Goal: Information Seeking & Learning: Check status

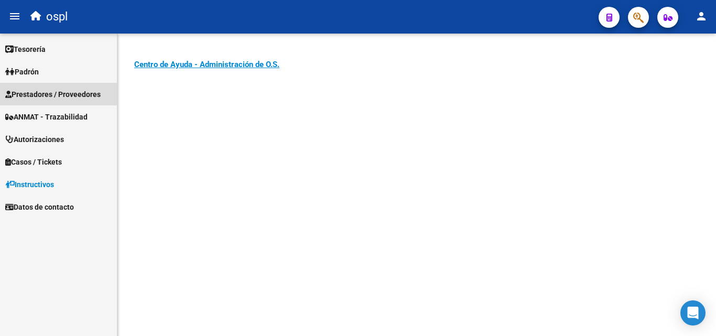
click at [74, 95] on span "Prestadores / Proveedores" at bounding box center [52, 95] width 95 height 12
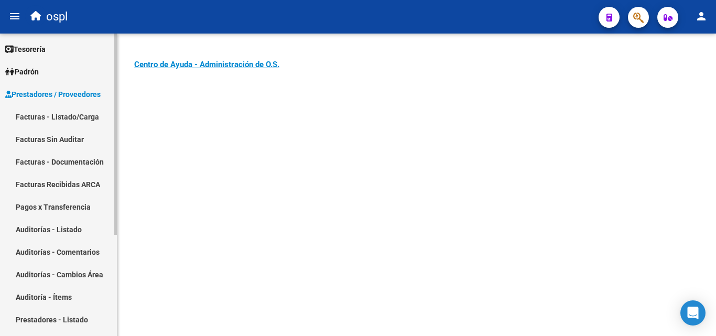
click at [74, 112] on link "Facturas - Listado/Carga" at bounding box center [58, 116] width 117 height 23
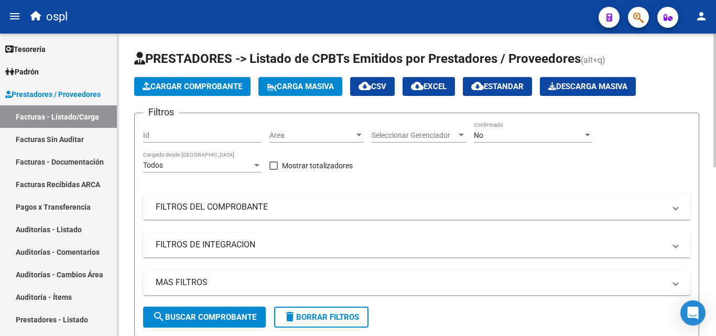
click at [146, 52] on span "PRESTADORES -> Listado de CPBTs Emitidos por Prestadores / Proveedores" at bounding box center [357, 58] width 447 height 15
click at [82, 234] on link "Auditorías - Listado" at bounding box center [58, 229] width 117 height 23
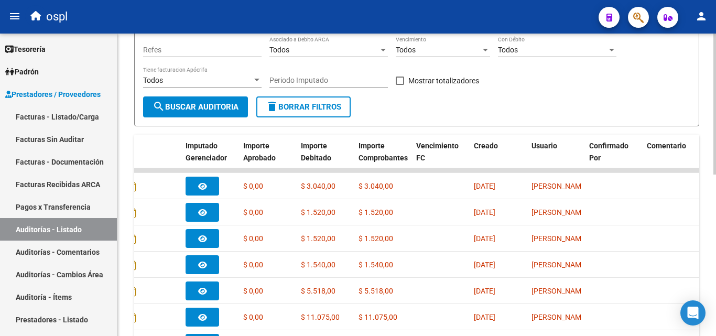
scroll to position [71, 0]
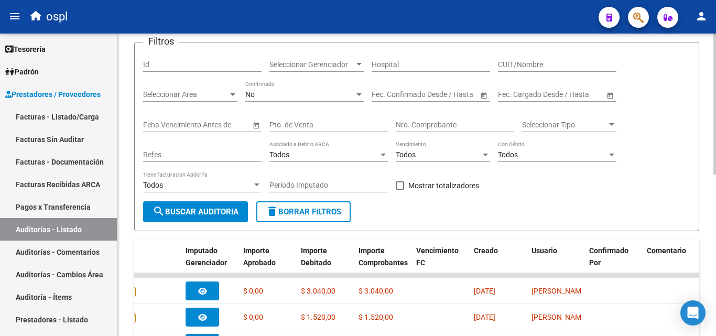
click at [229, 94] on div at bounding box center [232, 94] width 9 height 8
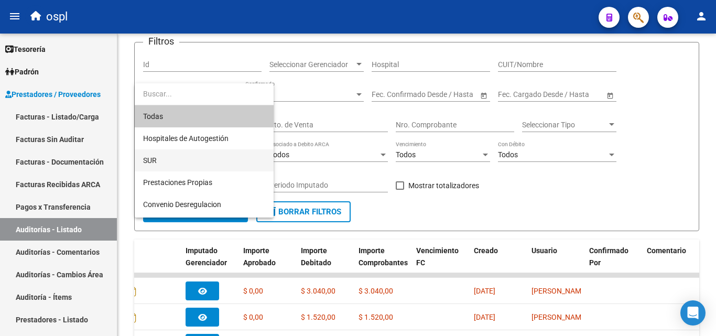
scroll to position [130, 0]
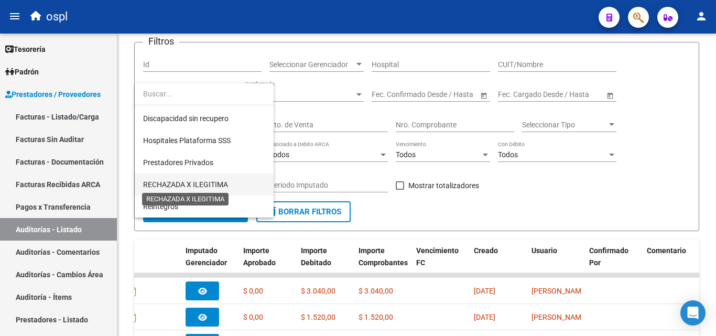
click at [219, 180] on span "RECHAZADA X ILEGITIMA" at bounding box center [185, 184] width 85 height 8
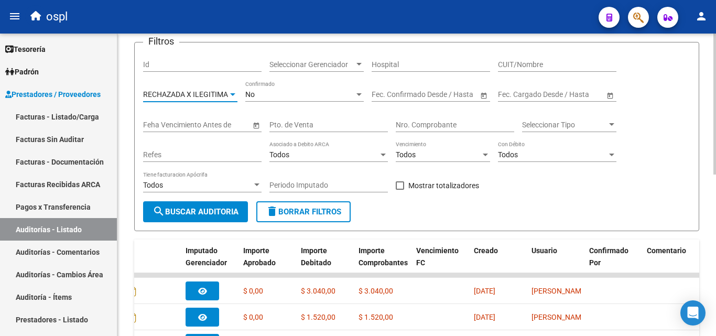
click at [219, 207] on span "search Buscar Auditoria" at bounding box center [196, 211] width 86 height 9
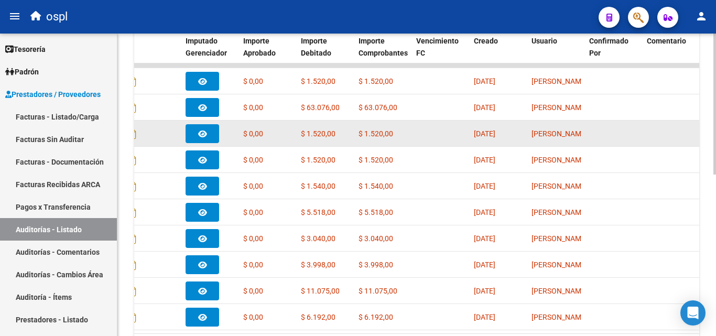
scroll to position [228, 0]
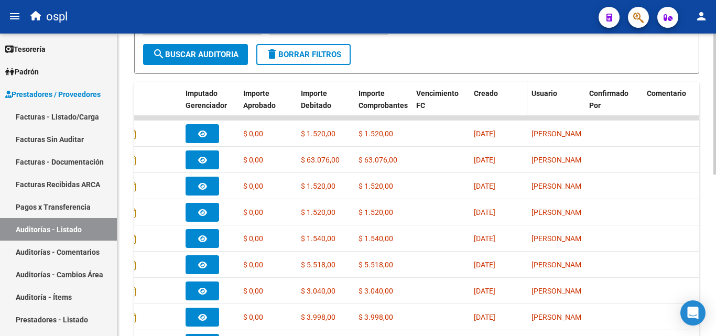
click at [484, 99] on div "Creado" at bounding box center [498, 94] width 49 height 12
click at [517, 96] on div "Creado" at bounding box center [498, 94] width 49 height 12
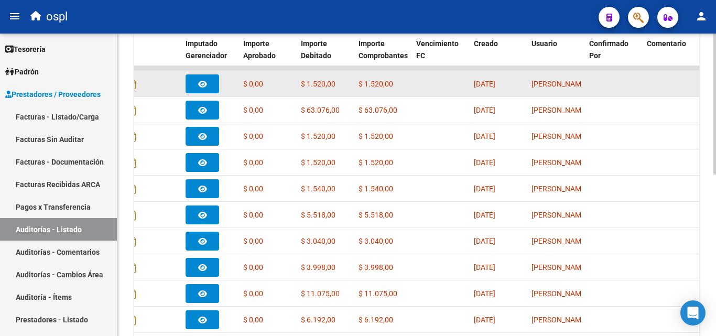
scroll to position [333, 0]
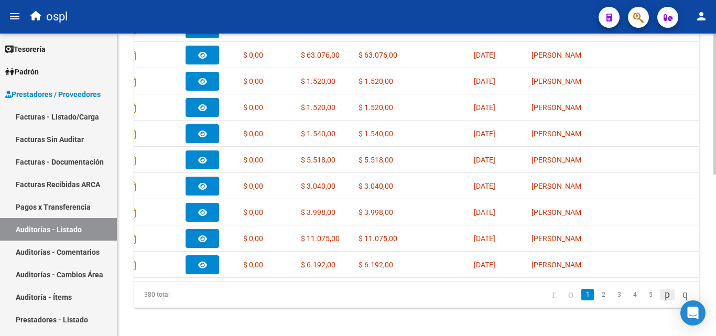
click at [663, 300] on icon "go to next page" at bounding box center [667, 294] width 8 height 13
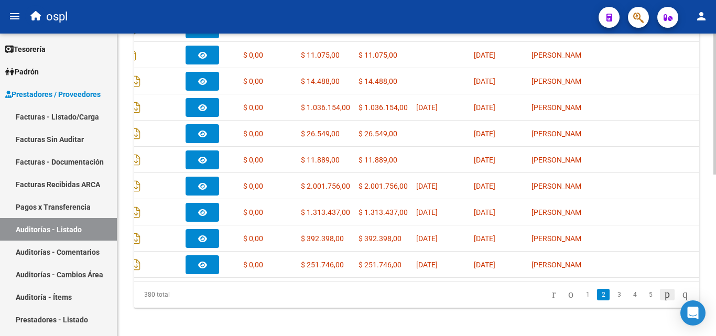
click at [663, 300] on icon "go to next page" at bounding box center [667, 294] width 8 height 13
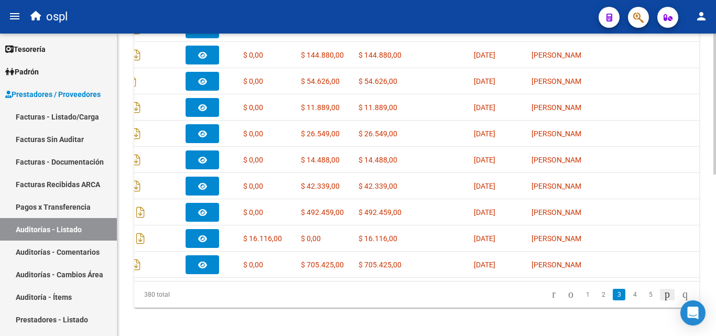
click at [663, 300] on icon "go to next page" at bounding box center [667, 294] width 8 height 13
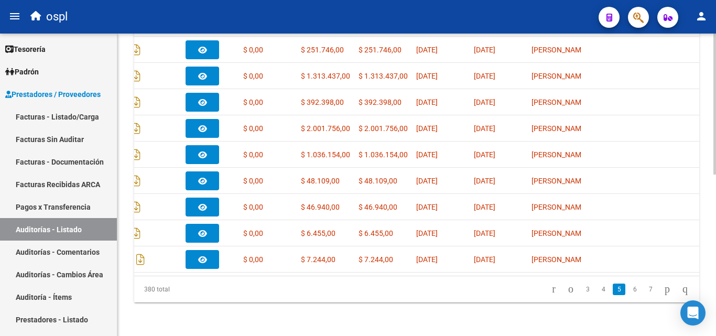
scroll to position [347, 0]
click at [51, 115] on link "Facturas - Listado/Carga" at bounding box center [58, 116] width 117 height 23
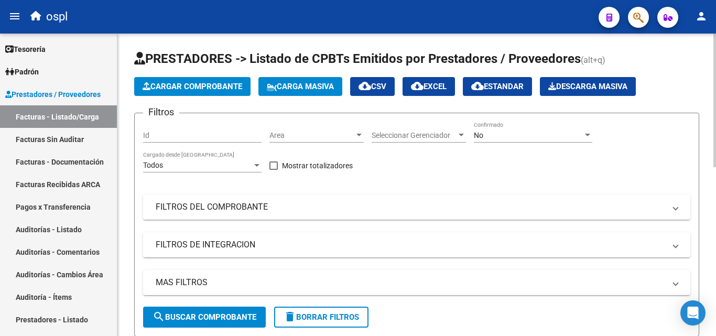
click at [310, 135] on span "Area" at bounding box center [312, 135] width 85 height 9
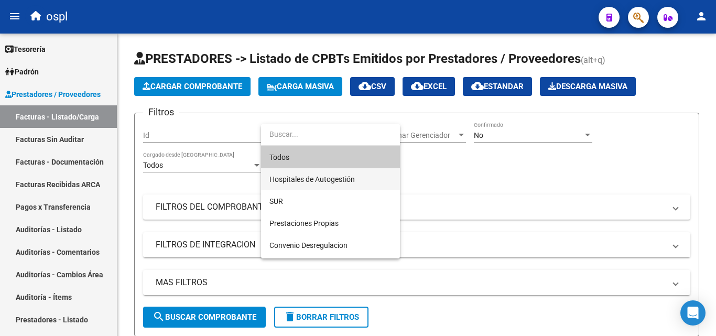
click at [308, 170] on span "Hospitales de Autogestión" at bounding box center [331, 179] width 122 height 22
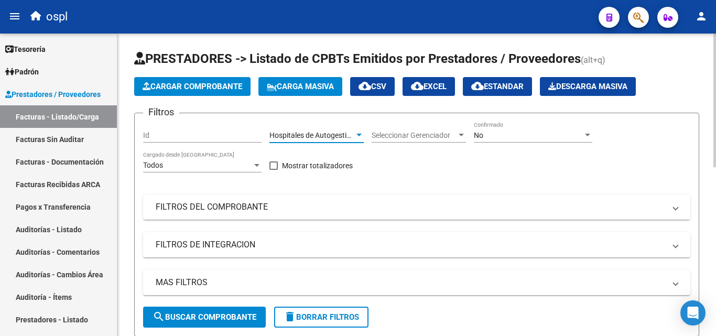
click at [288, 205] on mat-panel-title "FILTROS DEL COMPROBANTE" at bounding box center [411, 207] width 510 height 12
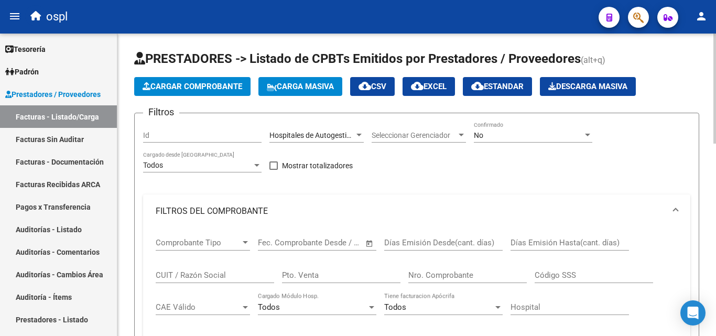
click at [369, 242] on span "Open calendar" at bounding box center [369, 243] width 25 height 25
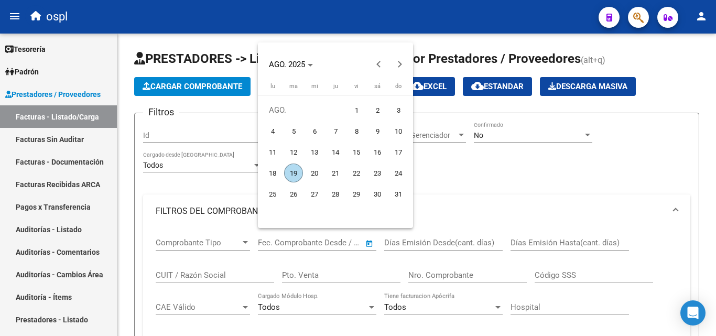
click at [265, 168] on span "18" at bounding box center [272, 173] width 19 height 19
type input "[DATE]"
click at [295, 175] on span "19" at bounding box center [293, 173] width 19 height 19
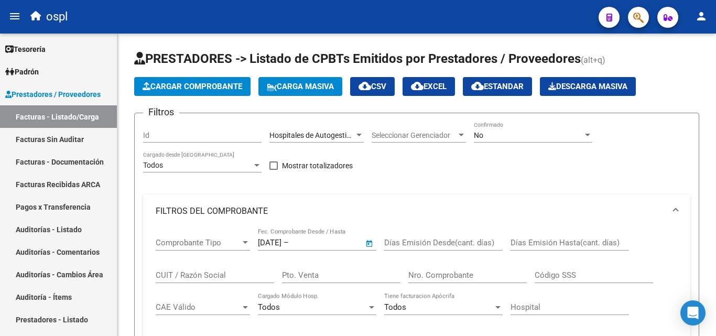
type input "[DATE]"
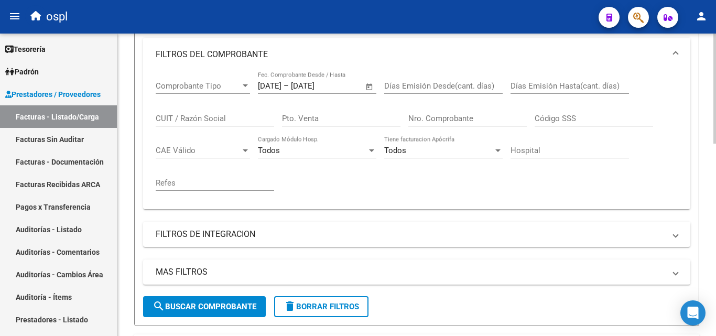
scroll to position [157, 0]
click at [193, 299] on button "search Buscar Comprobante" at bounding box center [204, 306] width 123 height 21
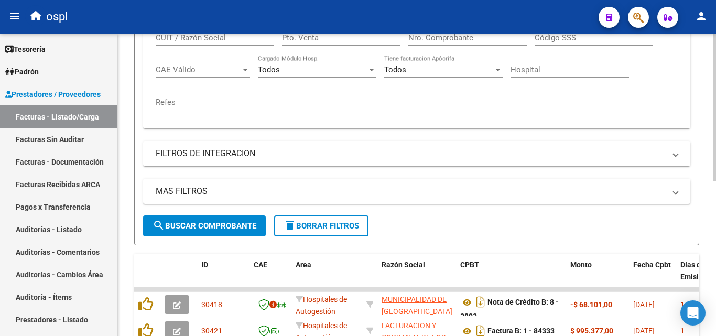
scroll to position [318, 0]
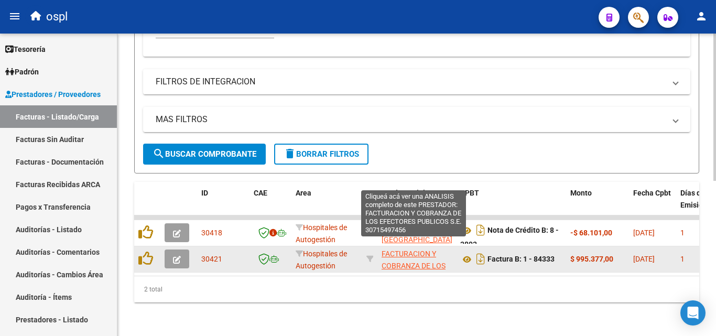
click at [398, 250] on span "FACTURACION Y COBRANZA DE LOS EFECTORES PUBLICOS S.E." at bounding box center [414, 272] width 64 height 44
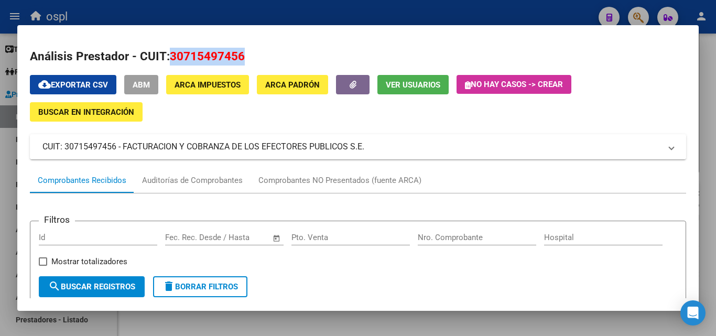
drag, startPoint x: 170, startPoint y: 55, endPoint x: 245, endPoint y: 62, distance: 74.8
click at [245, 62] on h2 "Análisis Prestador - CUIT: 30715497456" at bounding box center [358, 57] width 656 height 18
copy span "30715497456"
click at [286, 76] on button "ARCA Padrón" at bounding box center [292, 84] width 71 height 19
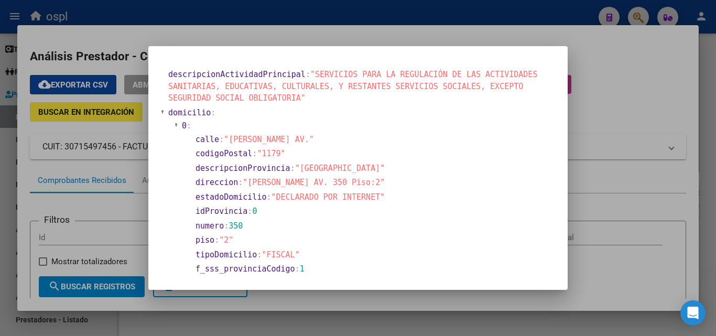
click at [336, 14] on div at bounding box center [358, 168] width 716 height 336
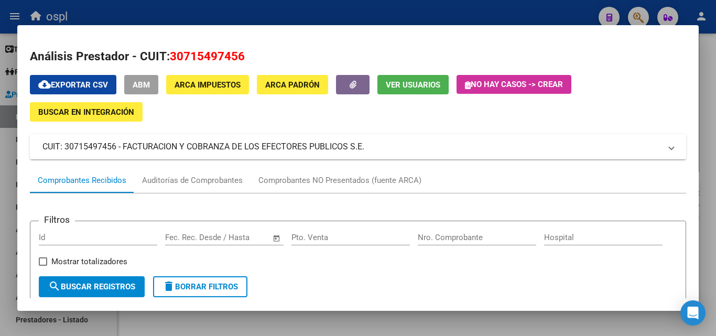
click at [328, 6] on div at bounding box center [358, 168] width 716 height 336
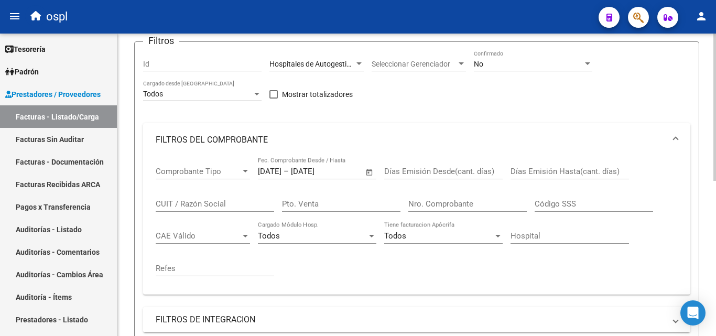
scroll to position [56, 0]
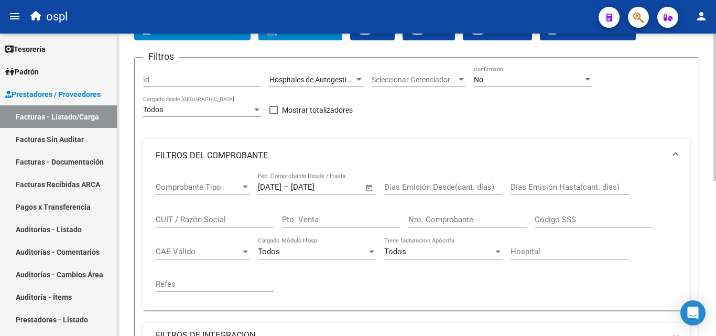
click at [367, 188] on span "Open calendar" at bounding box center [369, 187] width 25 height 25
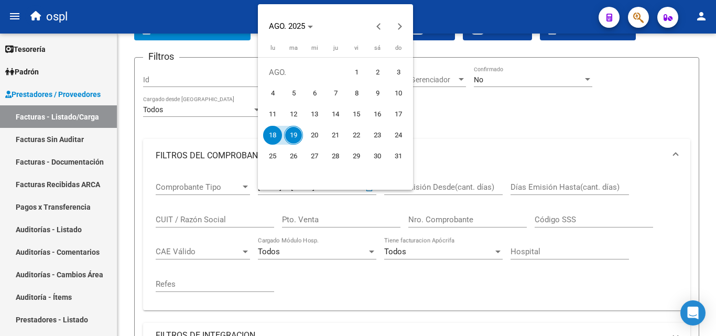
click at [358, 64] on span "1" at bounding box center [356, 72] width 19 height 19
type input "[DATE]"
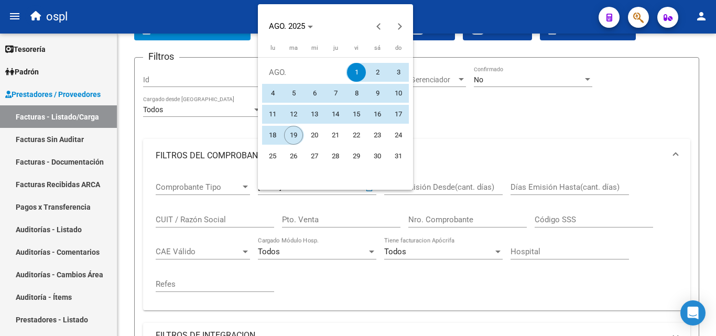
click at [293, 126] on span "19" at bounding box center [293, 135] width 19 height 19
type input "[DATE]"
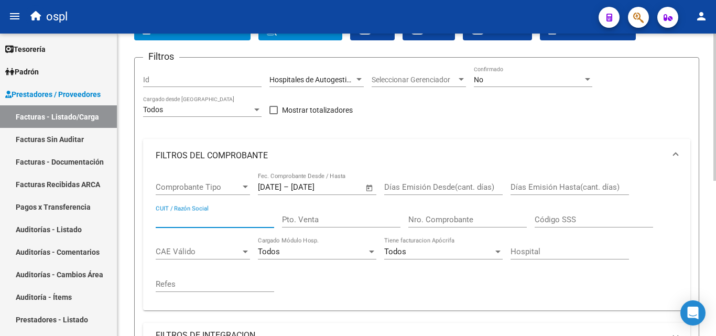
paste input "30715497456"
type input "30715497456"
click at [526, 81] on div "No" at bounding box center [528, 80] width 109 height 9
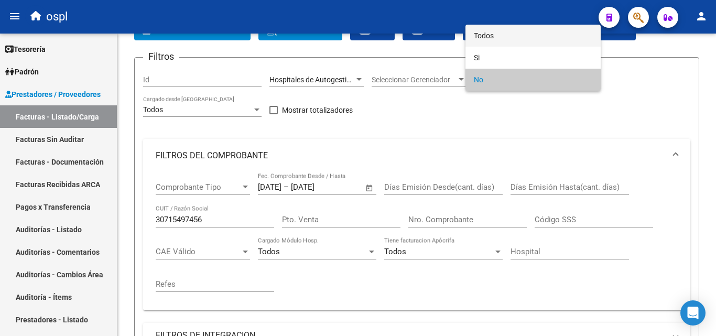
click at [515, 34] on span "Todos" at bounding box center [533, 36] width 119 height 22
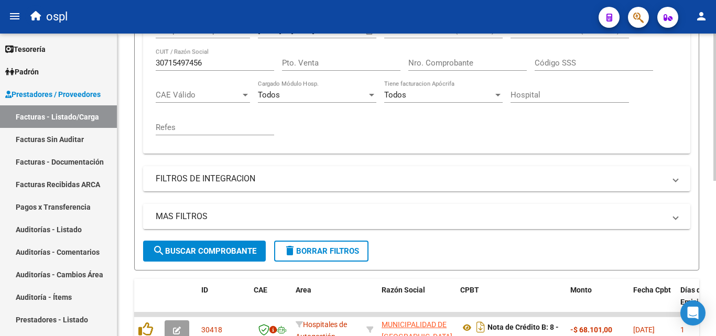
scroll to position [213, 0]
click at [239, 242] on button "search Buscar Comprobante" at bounding box center [204, 250] width 123 height 21
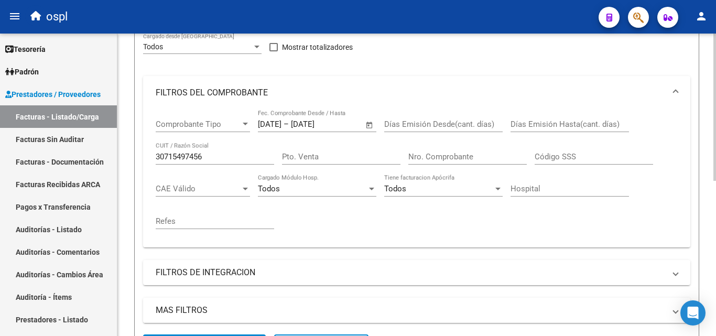
scroll to position [56, 0]
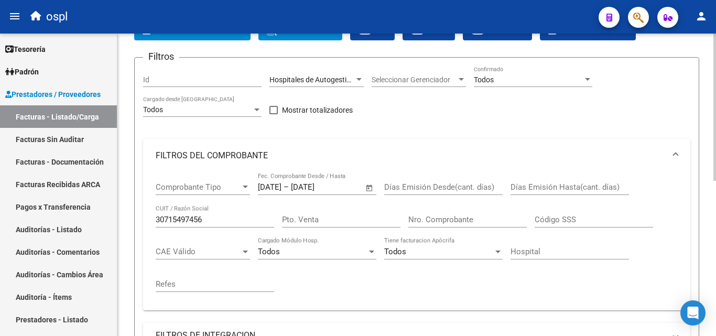
click at [394, 126] on div "Filtros Id Hospitales de Autogestión Area Seleccionar Gerenciador Seleccionar G…" at bounding box center [416, 231] width 547 height 331
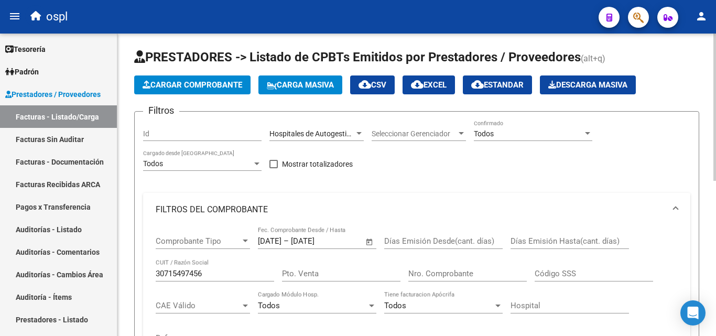
scroll to position [0, 0]
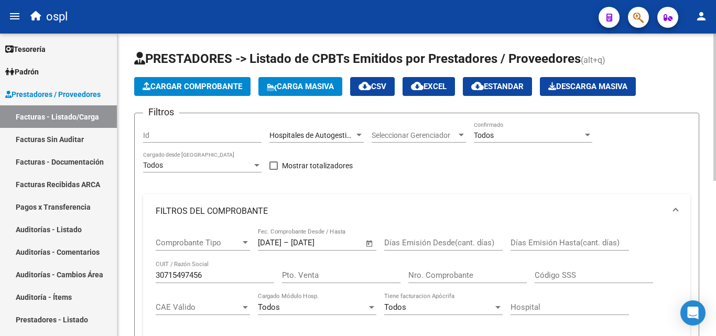
click at [395, 48] on div "Video tutorial PRESTADORES -> Listado de CPBTs Emitidos por Prestadores / Prove…" at bounding box center [416, 340] width 599 height 612
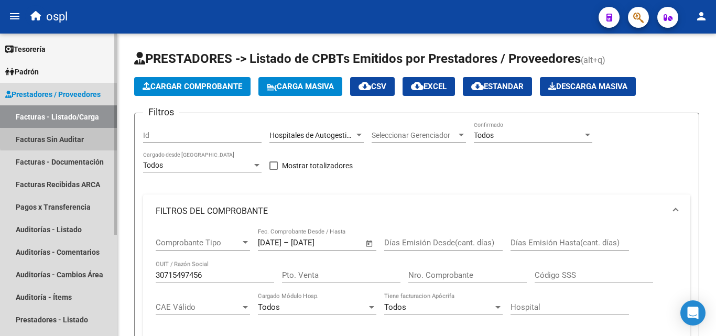
click at [95, 138] on link "Facturas Sin Auditar" at bounding box center [58, 139] width 117 height 23
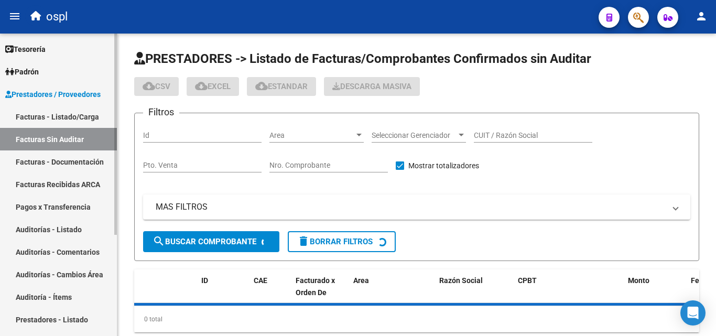
click at [94, 117] on link "Facturas - Listado/Carga" at bounding box center [58, 116] width 117 height 23
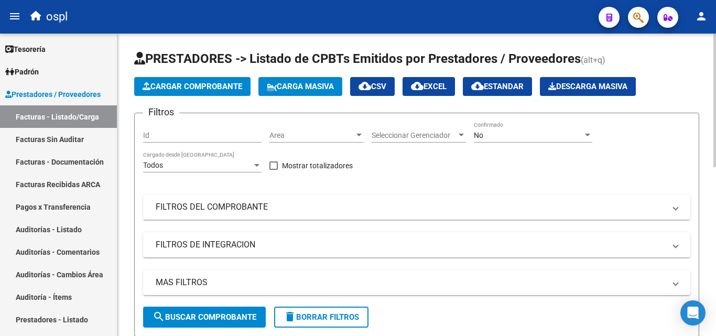
click at [364, 197] on mat-expansion-panel-header "FILTROS DEL COMPROBANTE" at bounding box center [416, 207] width 547 height 25
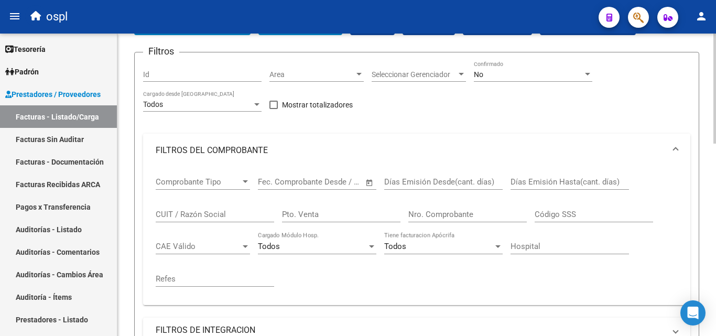
scroll to position [52, 0]
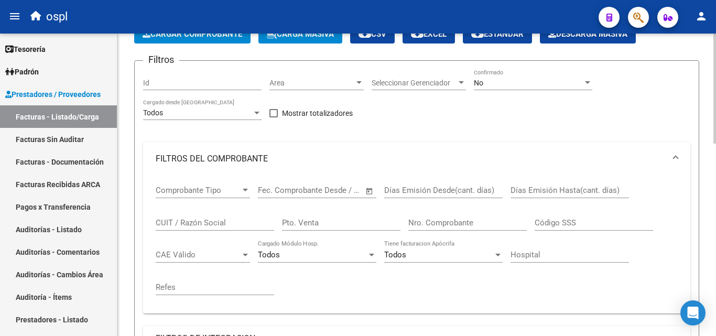
click at [360, 126] on div "Mostrar totalizadores" at bounding box center [315, 117] width 91 height 21
click at [465, 227] on input "Nro. Comprobante" at bounding box center [467, 222] width 119 height 9
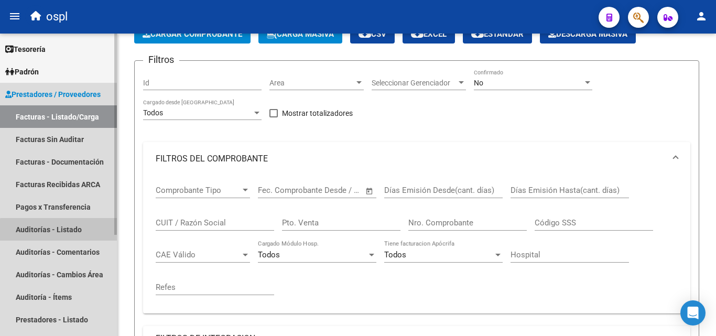
click at [62, 231] on link "Auditorías - Listado" at bounding box center [58, 229] width 117 height 23
